Goal: Find contact information: Find contact information

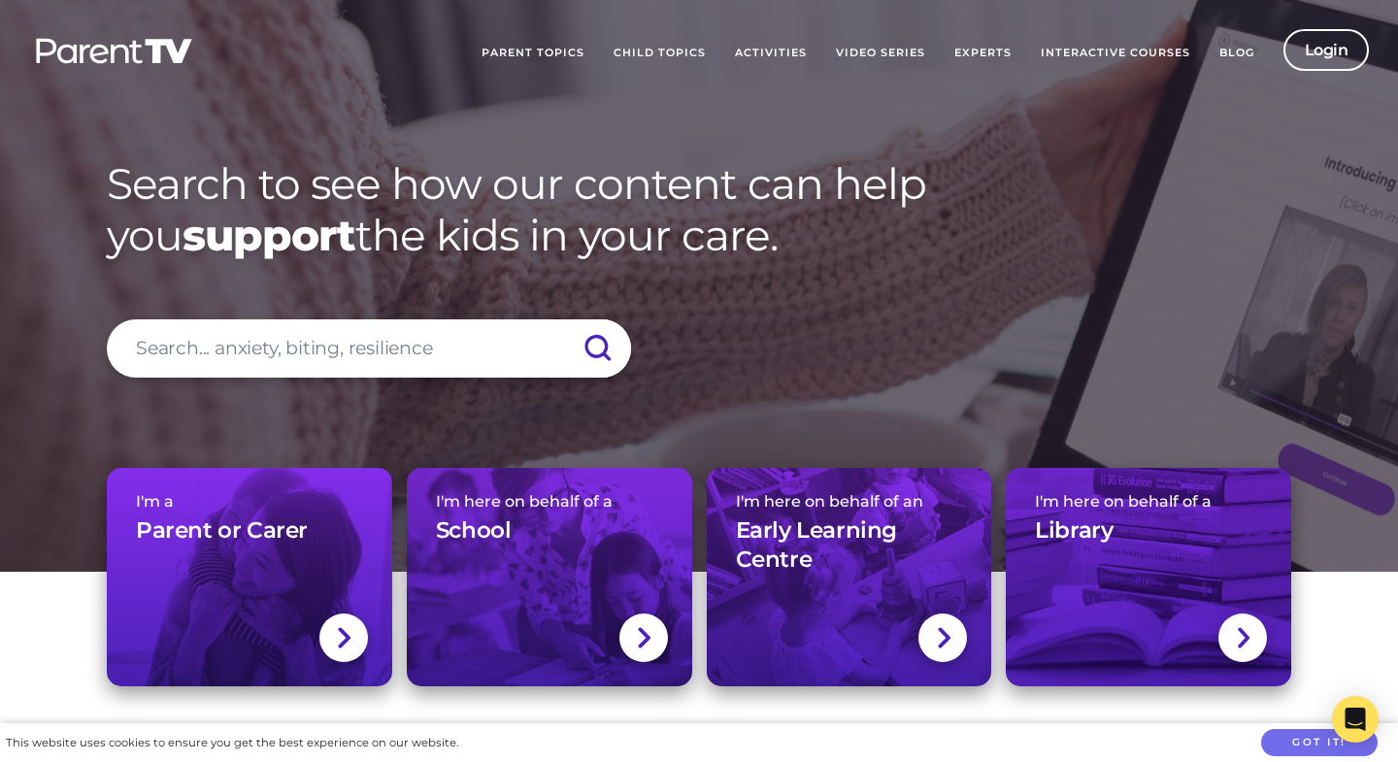
click at [87, 296] on div "Search to see how our content can help you support the kids in your care. Searc…" at bounding box center [699, 209] width 1243 height 419
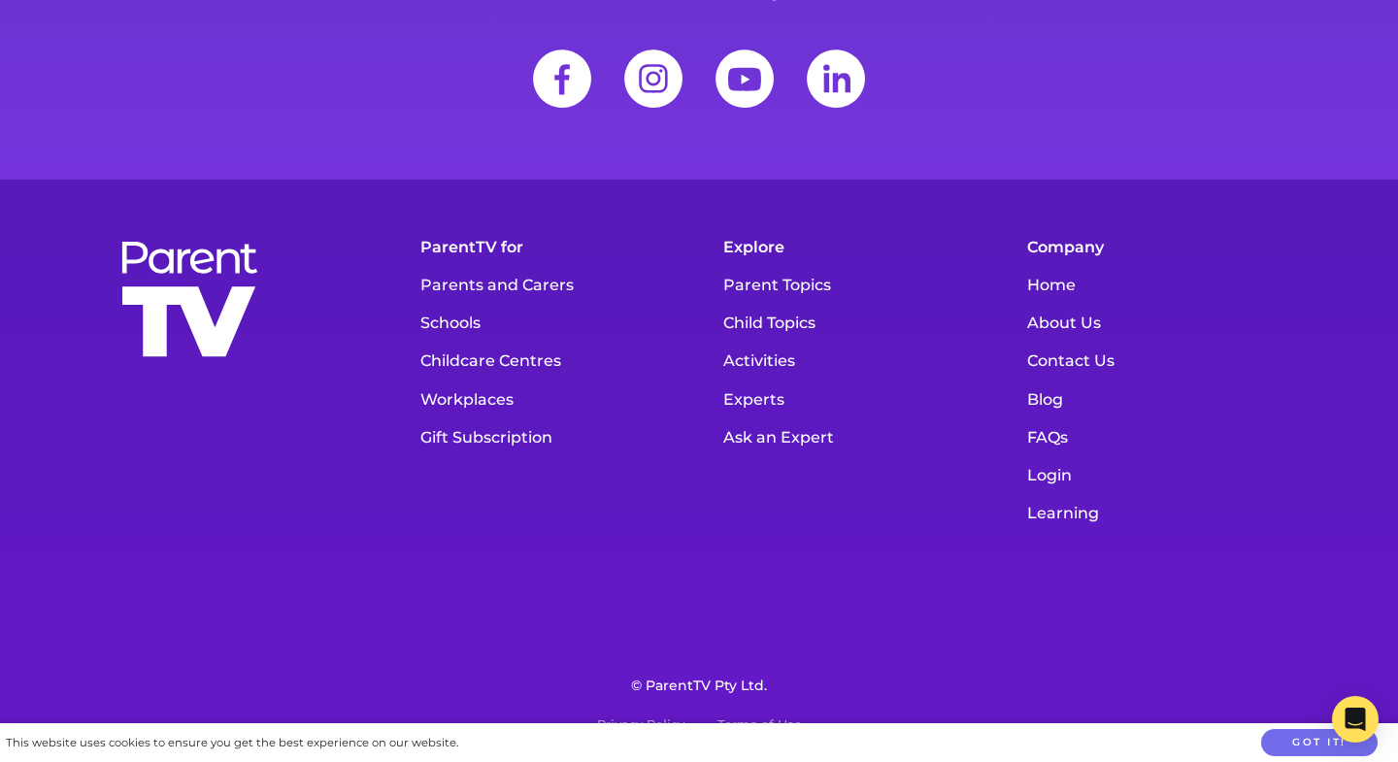
scroll to position [27173, 0]
click at [1061, 360] on link "Contact Us" at bounding box center [1155, 361] width 275 height 38
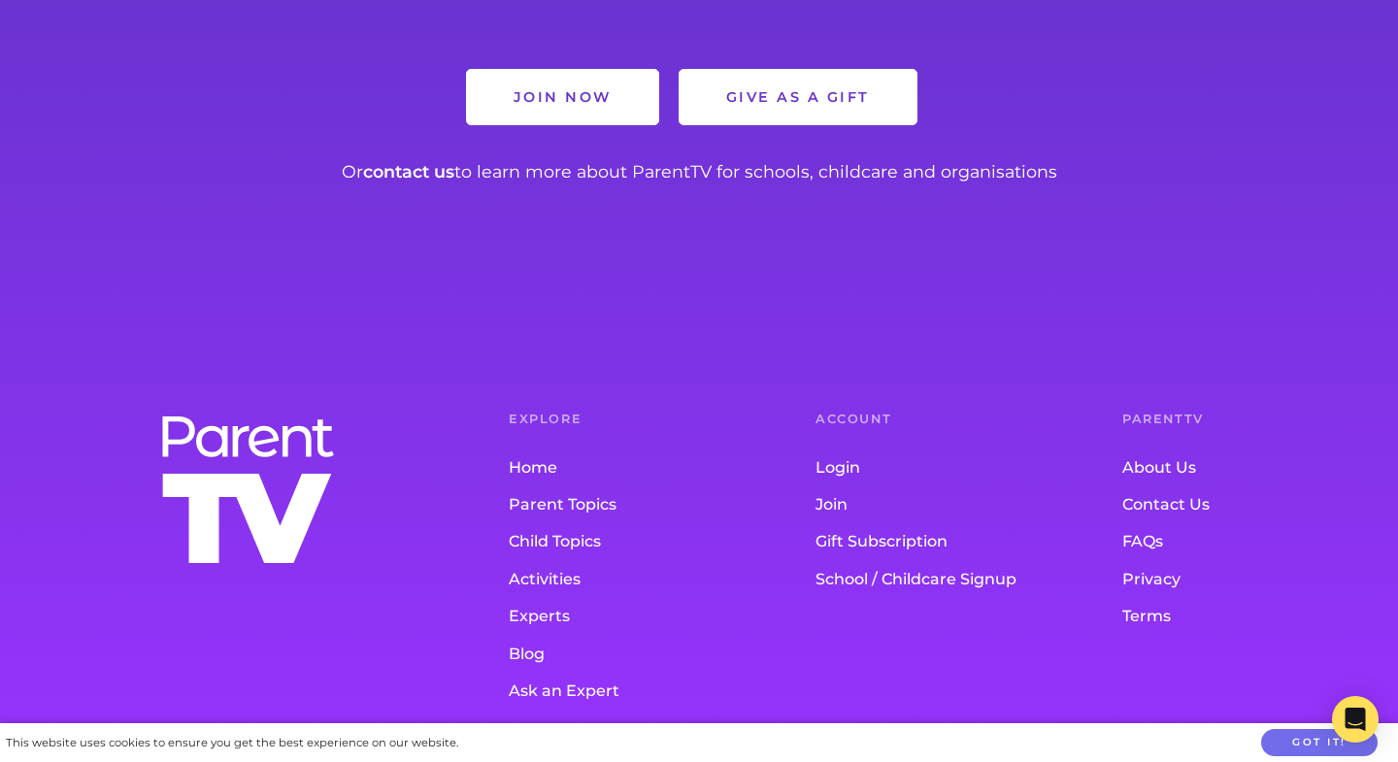
scroll to position [1759, 0]
